Goal: Check status: Check status

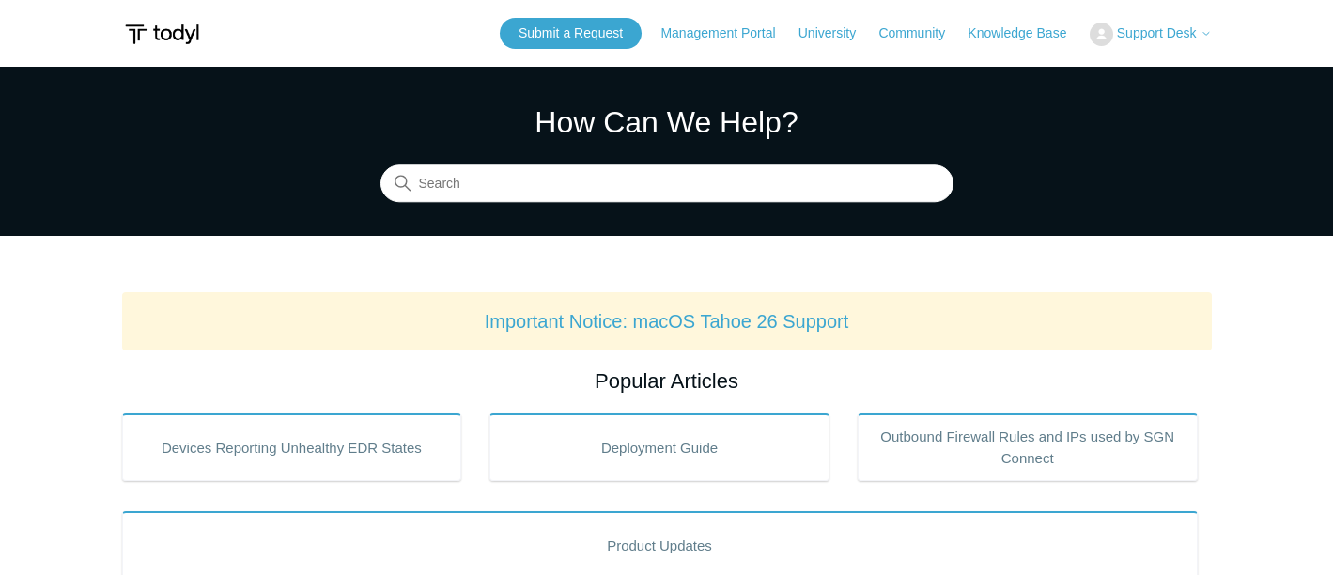
click at [1204, 31] on icon at bounding box center [1205, 33] width 11 height 11
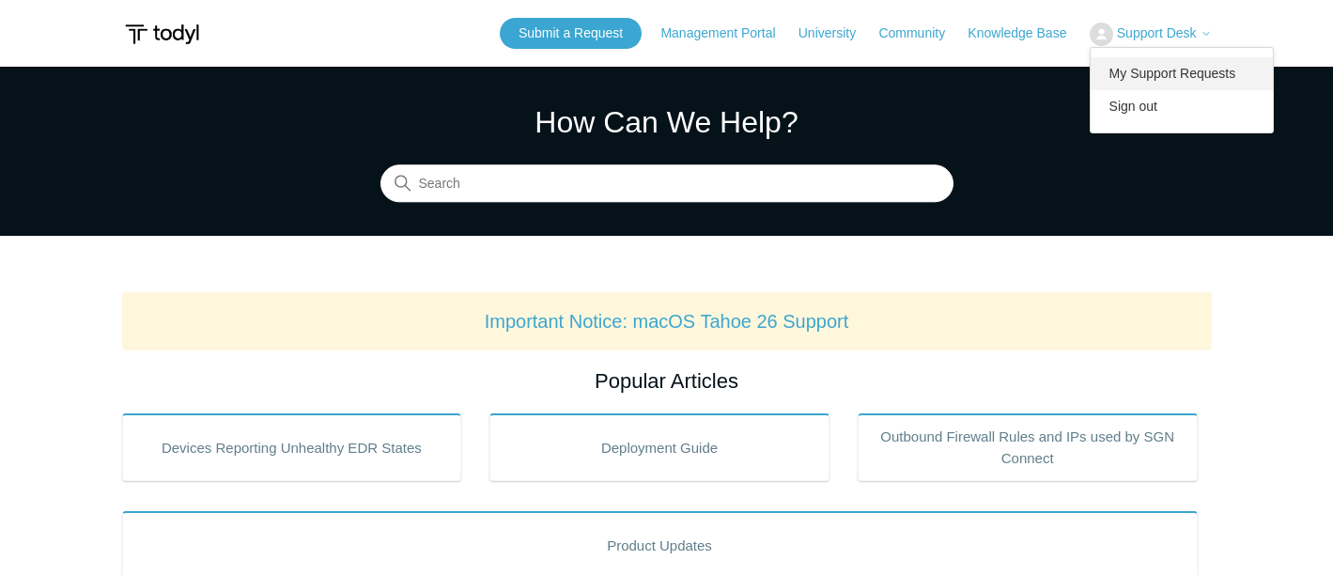
click at [1193, 80] on link "My Support Requests" at bounding box center [1181, 73] width 183 height 33
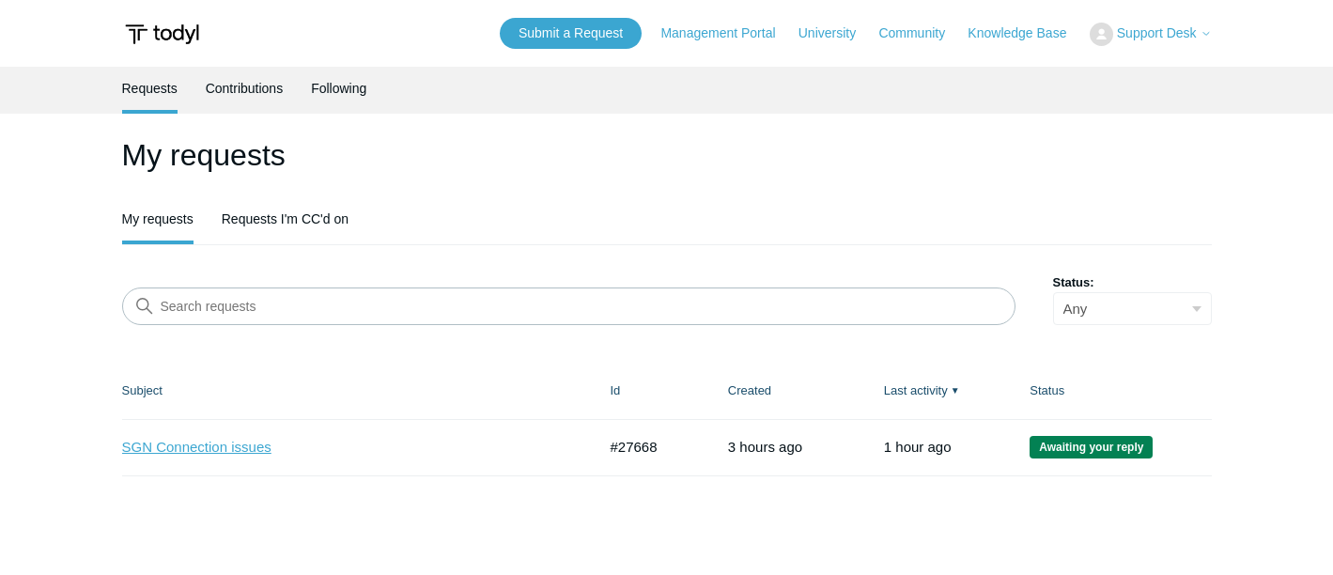
click at [156, 447] on link "SGN Connection issues" at bounding box center [345, 448] width 446 height 22
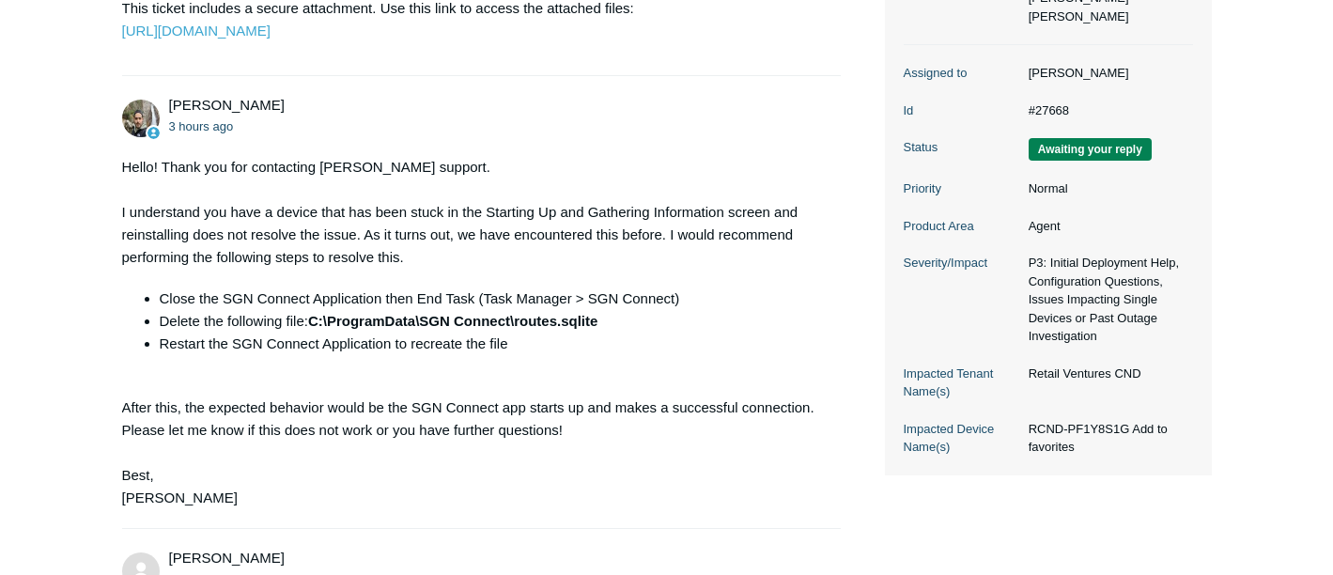
scroll to position [470, 0]
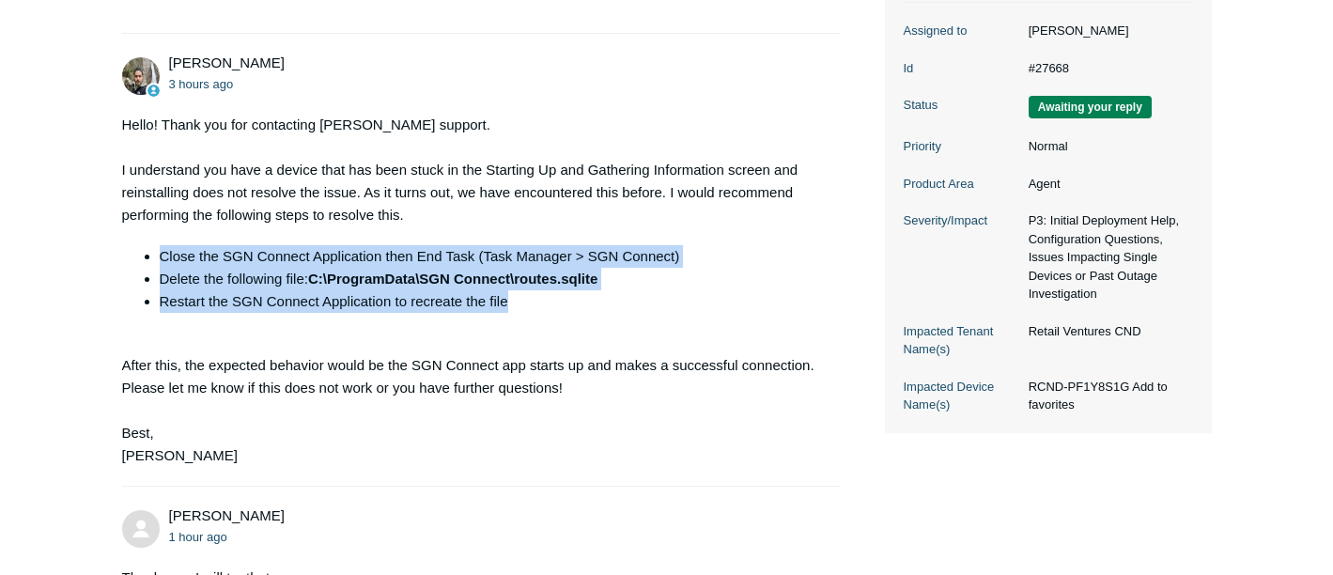
drag, startPoint x: 186, startPoint y: 305, endPoint x: 481, endPoint y: 329, distance: 295.8
click at [508, 313] on ul "Close the SGN Connect Application then End Task (Task Manager > SGN Connect) De…" at bounding box center [482, 279] width 682 height 68
copy ul "Close the SGN Connect Application then End Task (Task Manager > SGN Connect) De…"
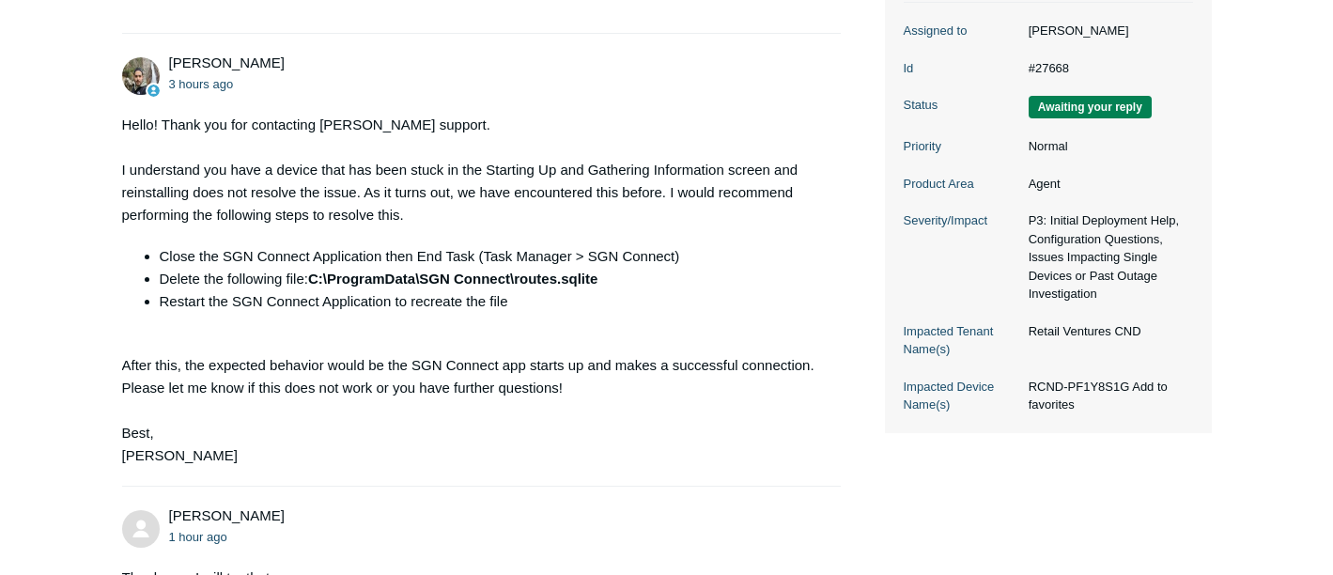
click at [1124, 463] on div "Support Desk 3 hours ago User is unable to connect to SGN Cloud app. We have tr…" at bounding box center [666, 359] width 1089 height 1114
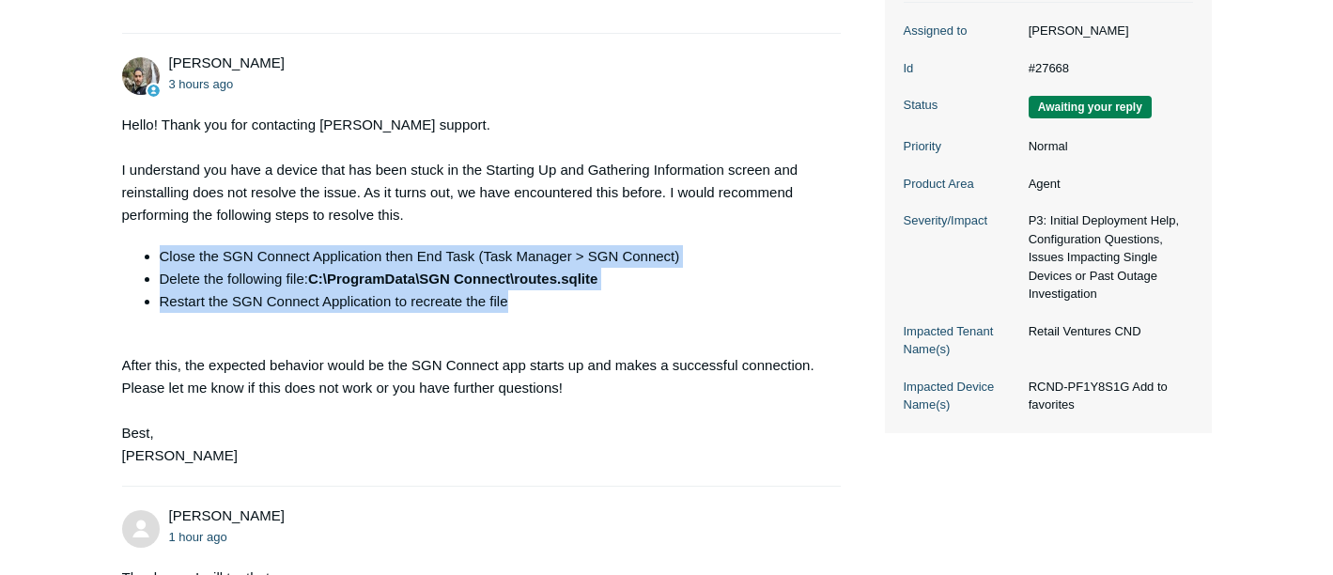
drag, startPoint x: 516, startPoint y: 340, endPoint x: 157, endPoint y: 300, distance: 361.0
click at [157, 300] on ul "Close the SGN Connect Application then End Task (Task Manager > SGN Connect) De…" at bounding box center [482, 279] width 682 height 68
copy ul "Close the SGN Connect Application then End Task (Task Manager > SGN Connect) De…"
